Goal: Information Seeking & Learning: Learn about a topic

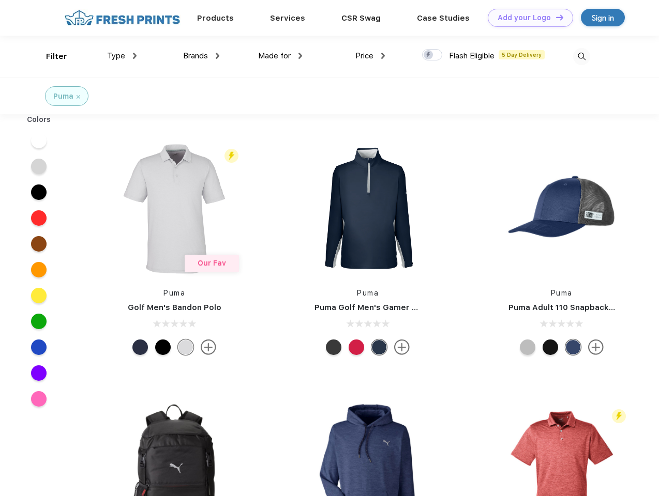
click at [526, 18] on link "Add your Logo Design Tool" at bounding box center [529, 18] width 85 height 18
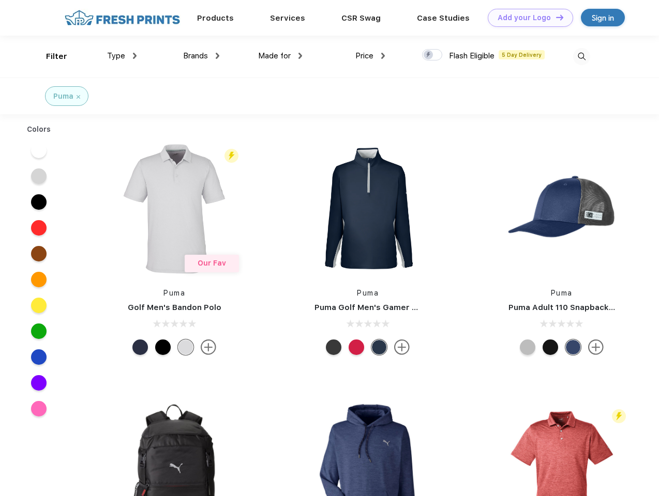
click at [0, 0] on div "Design Tool" at bounding box center [0, 0] width 0 height 0
click at [555, 17] on link "Add your Logo Design Tool" at bounding box center [529, 18] width 85 height 18
click at [50, 56] on div "Filter" at bounding box center [56, 57] width 21 height 12
click at [122, 56] on span "Type" at bounding box center [116, 55] width 18 height 9
click at [201, 56] on span "Brands" at bounding box center [195, 55] width 25 height 9
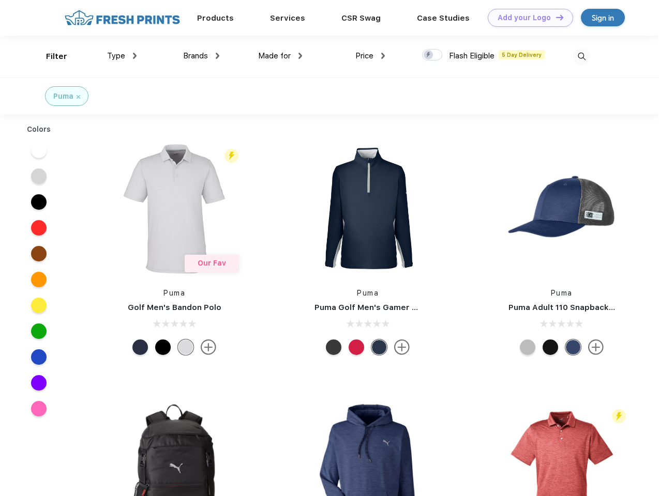
click at [280, 56] on span "Made for" at bounding box center [274, 55] width 33 height 9
click at [370, 56] on span "Price" at bounding box center [364, 55] width 18 height 9
click at [432, 55] on div at bounding box center [432, 54] width 20 height 11
click at [429, 55] on input "checkbox" at bounding box center [425, 52] width 7 height 7
click at [581, 56] on img at bounding box center [581, 56] width 17 height 17
